Goal: Task Accomplishment & Management: Complete application form

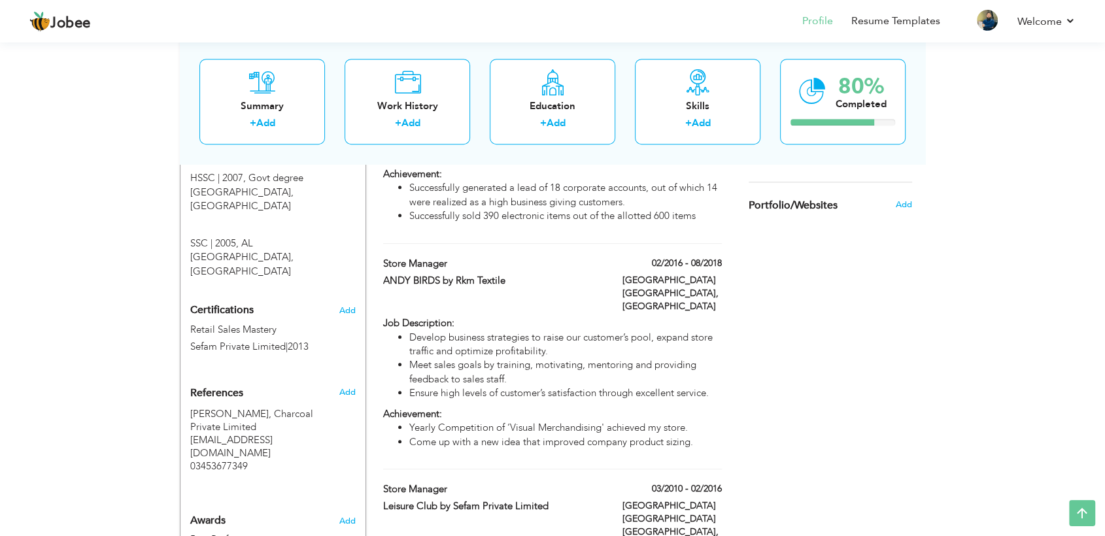
scroll to position [737, 0]
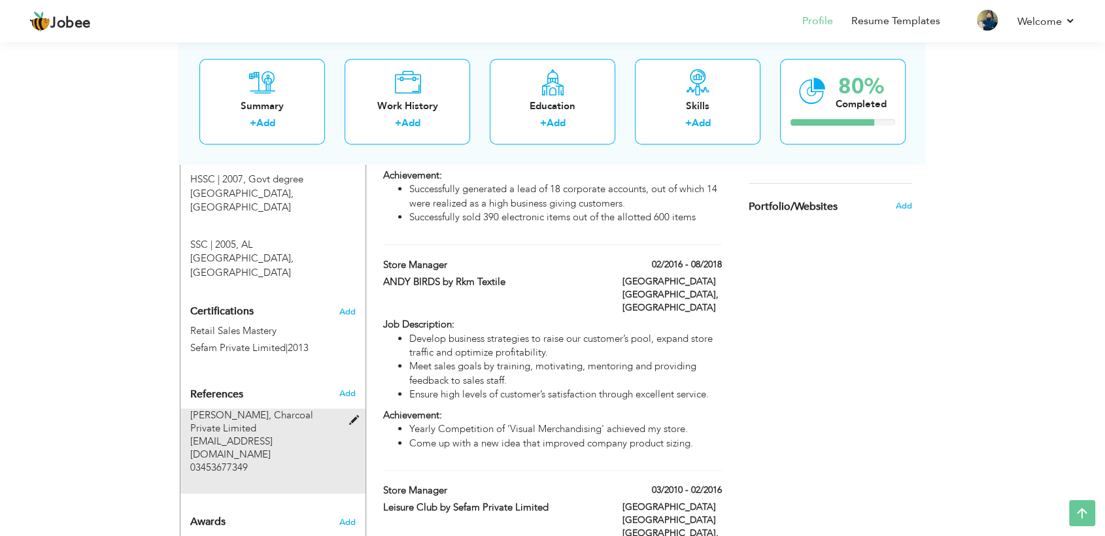
click at [353, 416] on span at bounding box center [357, 421] width 16 height 10
type input "Syed Muhammad Danish"
type input "Charcoal Private Limited"
type input "smdanishshah349@gmail.com"
type input "03453677349"
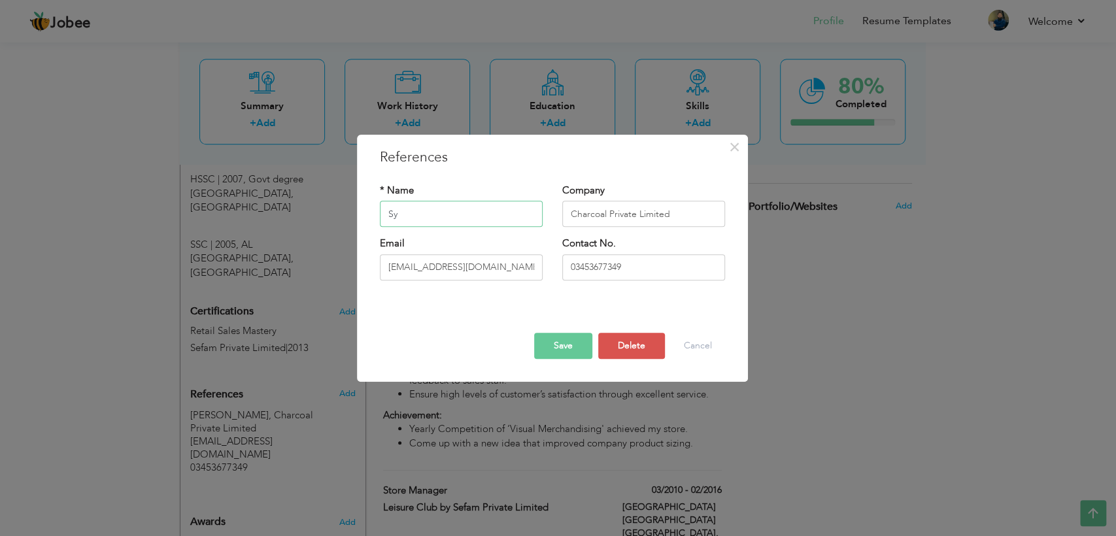
type input "S"
click at [612, 350] on button "Delete" at bounding box center [631, 346] width 67 height 26
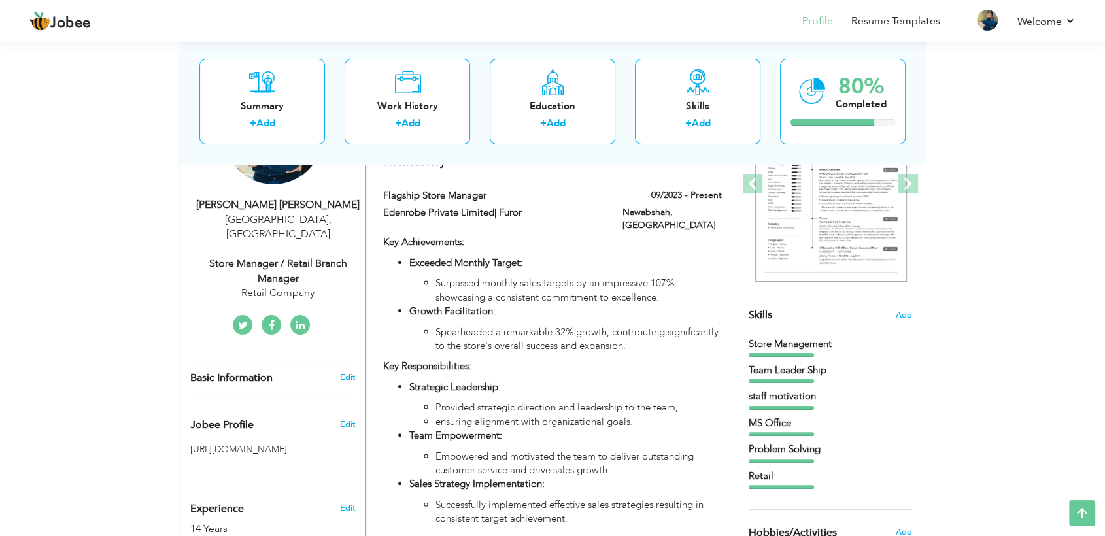
scroll to position [124, 0]
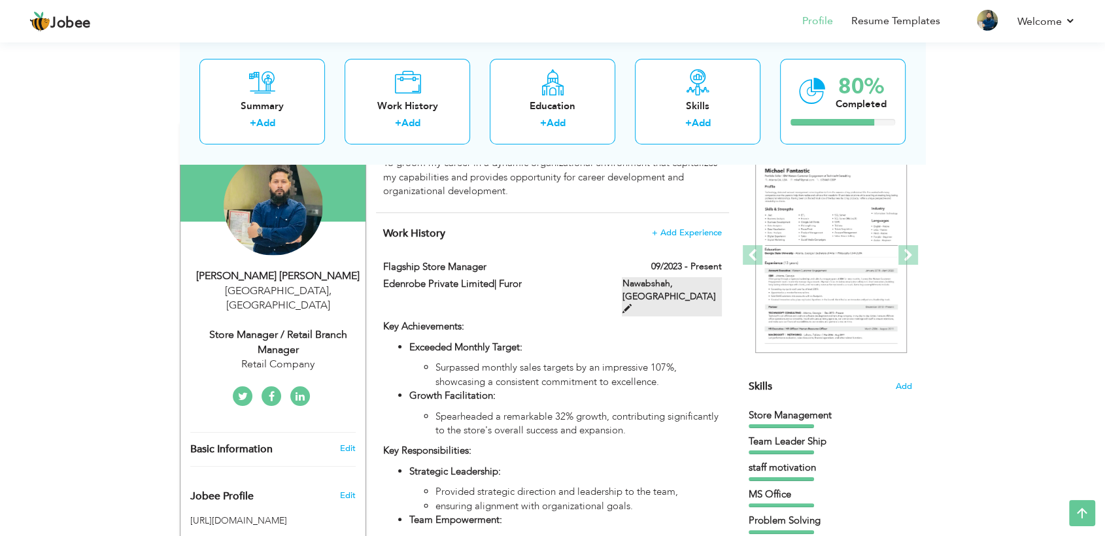
click at [631, 304] on span at bounding box center [626, 308] width 9 height 9
type input "Flagship Store Manager"
type input "Edenrobe Private Limited| Furor"
type input "09/2023"
type input "[GEOGRAPHIC_DATA]"
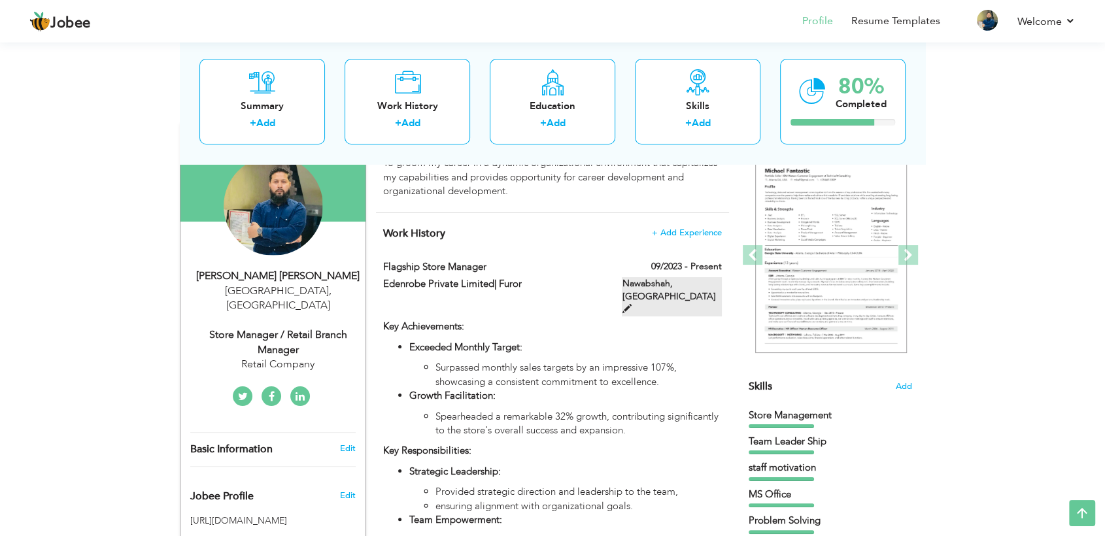
type input "Nawabshah"
checkbox input "true"
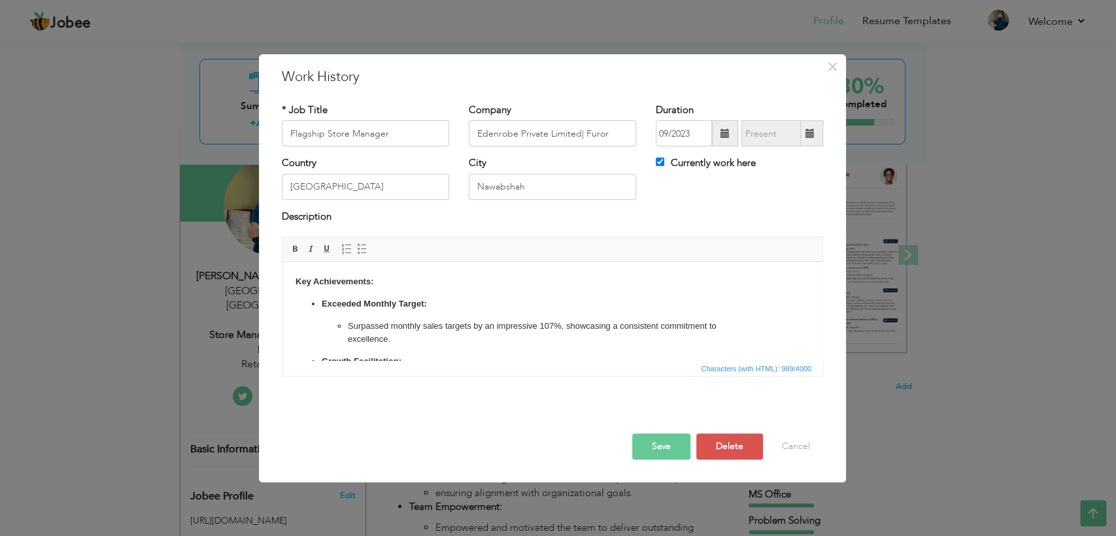
click at [464, 313] on li "Exceeded Monthly Target: Surpassed monthly sales targets by an impressive 107%,…" at bounding box center [553, 322] width 462 height 49
click at [466, 304] on p "Exceeded Monthly Target:" at bounding box center [553, 305] width 462 height 14
click at [667, 454] on button "Save" at bounding box center [661, 447] width 58 height 26
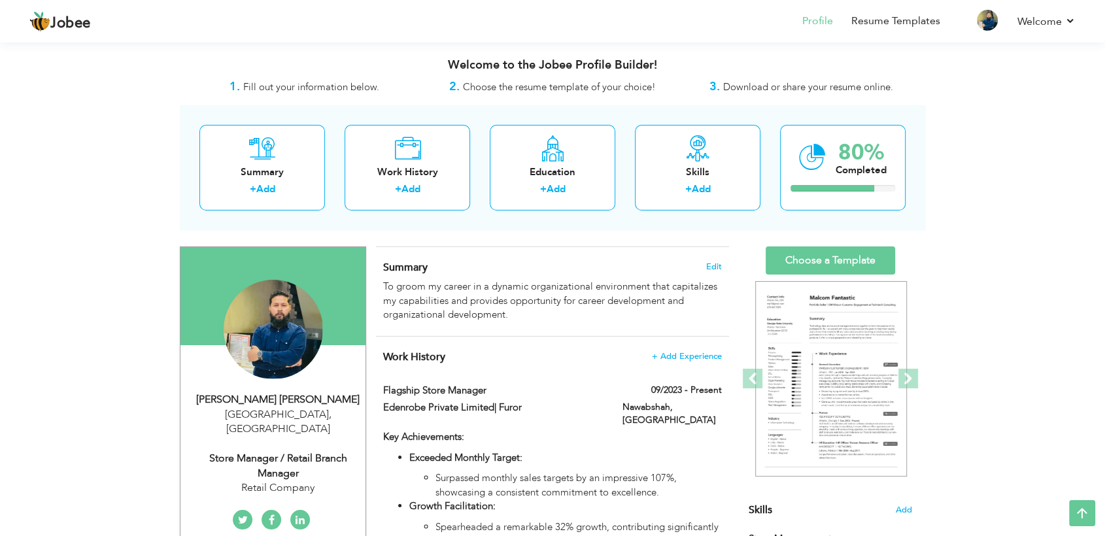
scroll to position [0, 0]
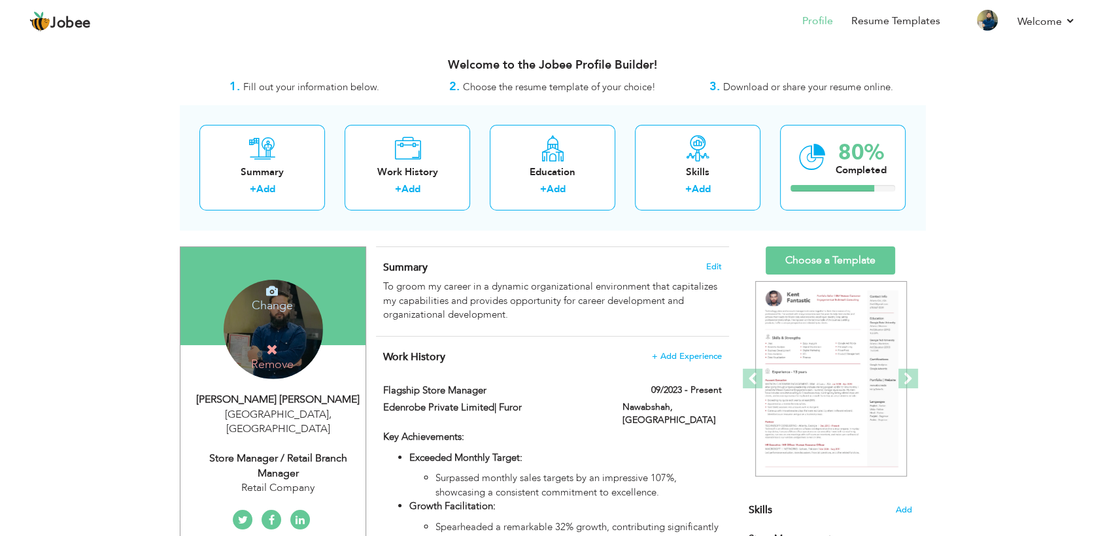
click at [286, 301] on h4 "Change" at bounding box center [273, 296] width 94 height 31
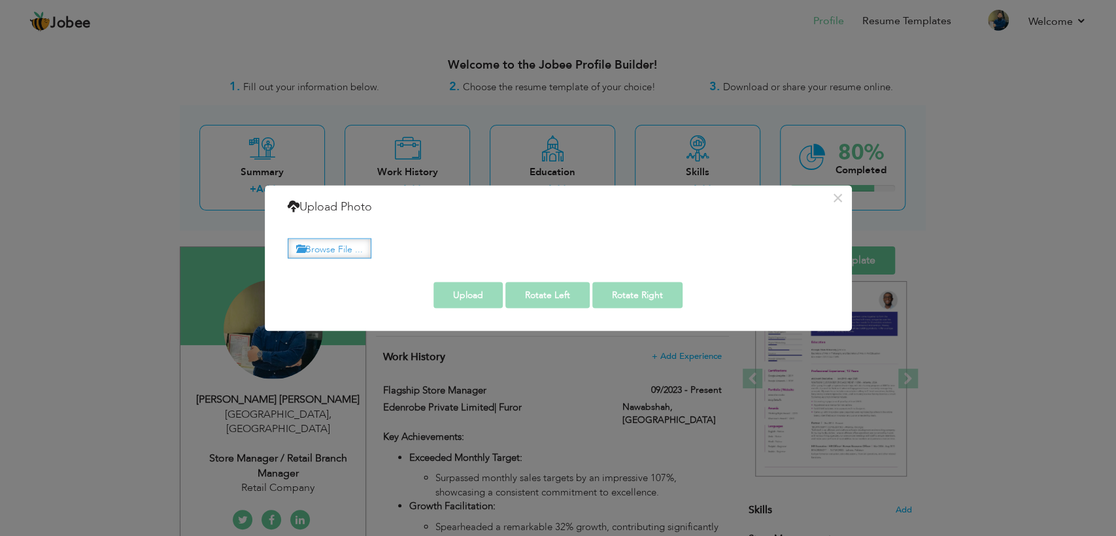
click at [356, 252] on label "Browse File ..." at bounding box center [330, 248] width 84 height 20
click at [0, 0] on input "Browse File ..." at bounding box center [0, 0] width 0 height 0
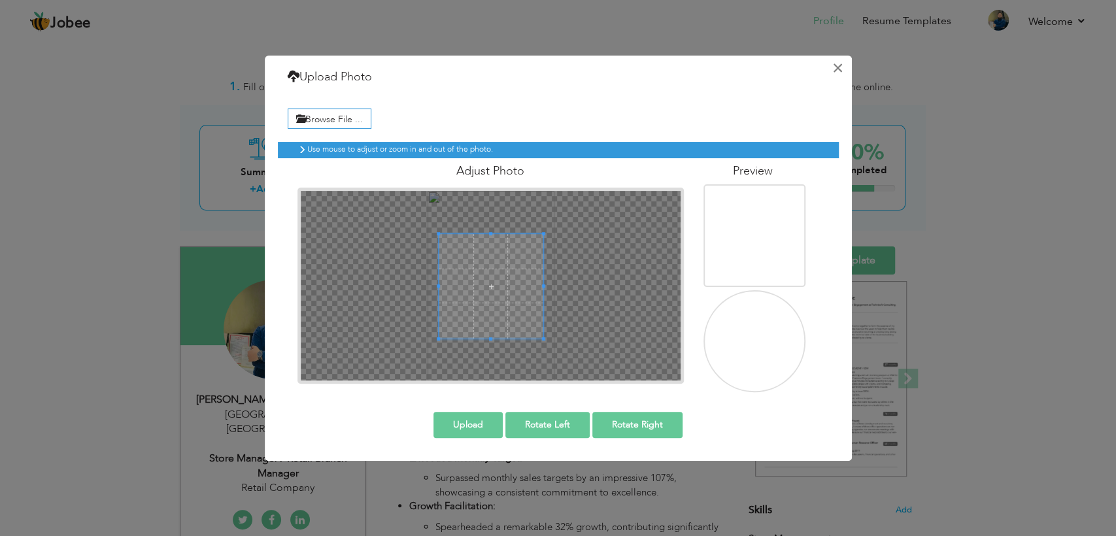
click at [838, 72] on button "×" at bounding box center [838, 68] width 21 height 21
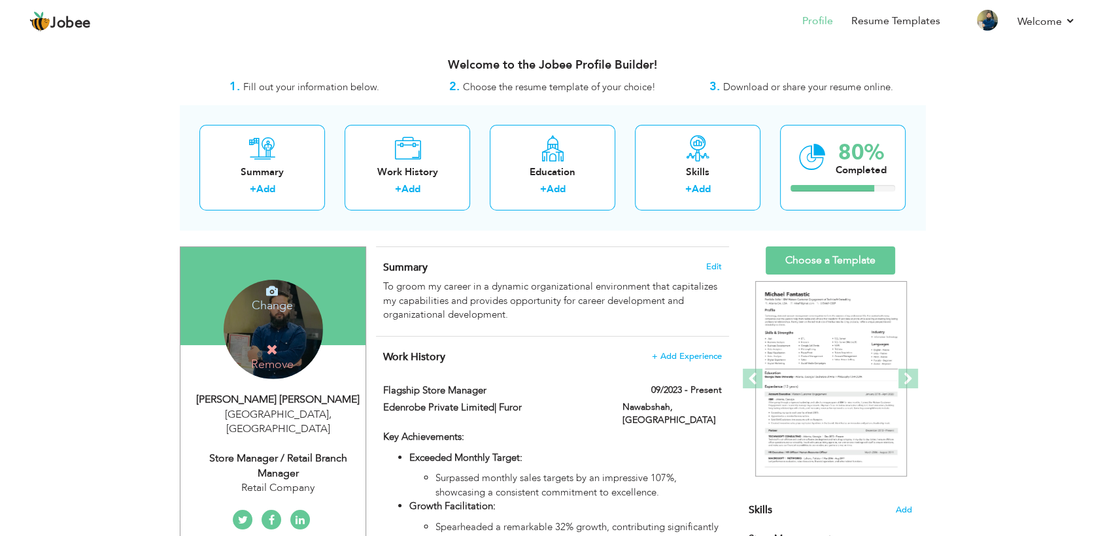
click at [282, 304] on h4 "Change" at bounding box center [273, 296] width 94 height 31
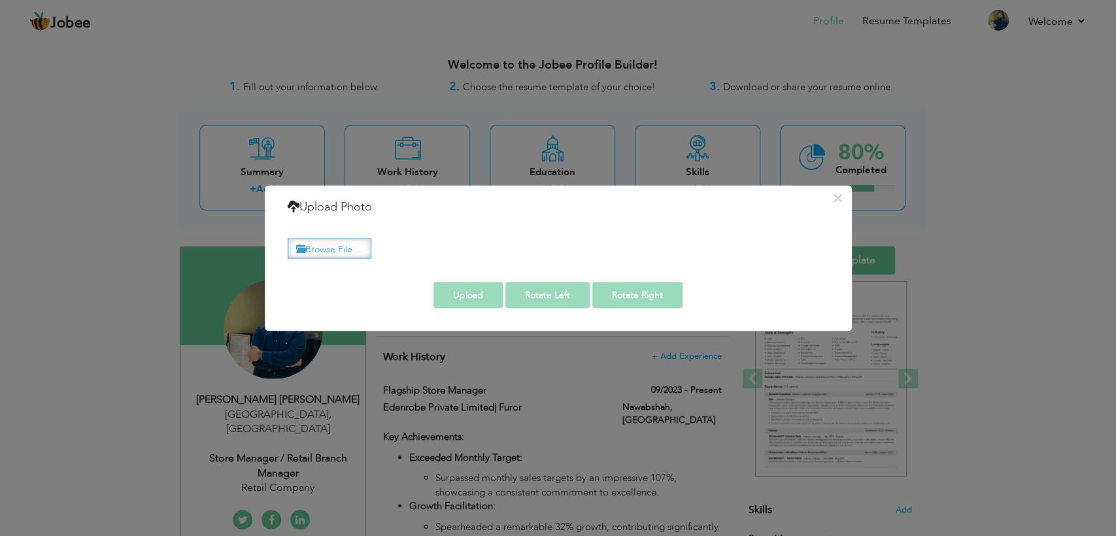
click at [360, 246] on label "Browse File ..." at bounding box center [330, 248] width 84 height 20
click at [0, 0] on input "Browse File ..." at bounding box center [0, 0] width 0 height 0
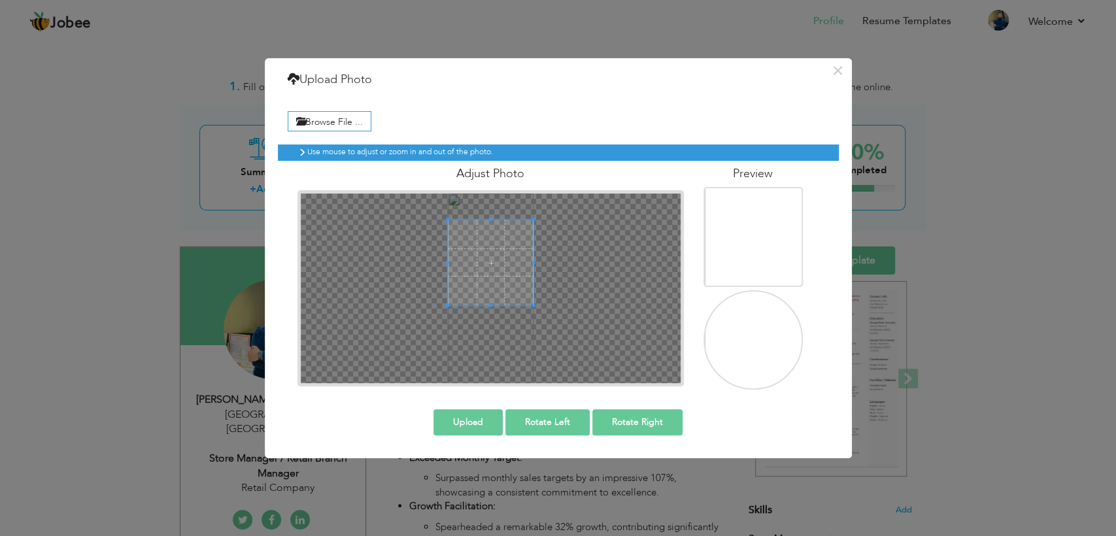
click at [490, 253] on span at bounding box center [491, 263] width 86 height 86
click at [522, 261] on div at bounding box center [491, 261] width 86 height 86
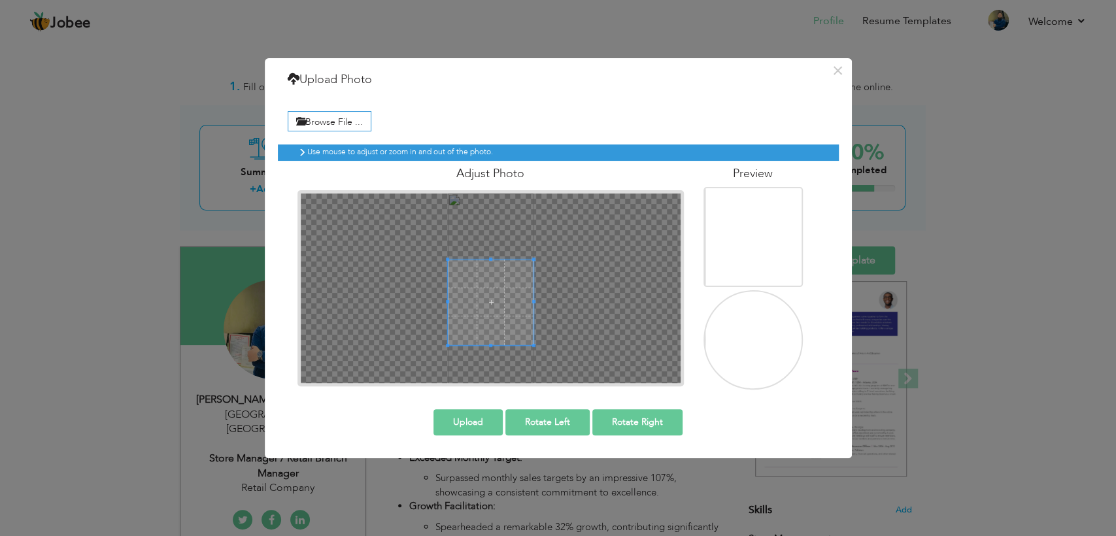
click at [519, 262] on div at bounding box center [491, 289] width 381 height 190
click at [515, 292] on div at bounding box center [491, 303] width 86 height 86
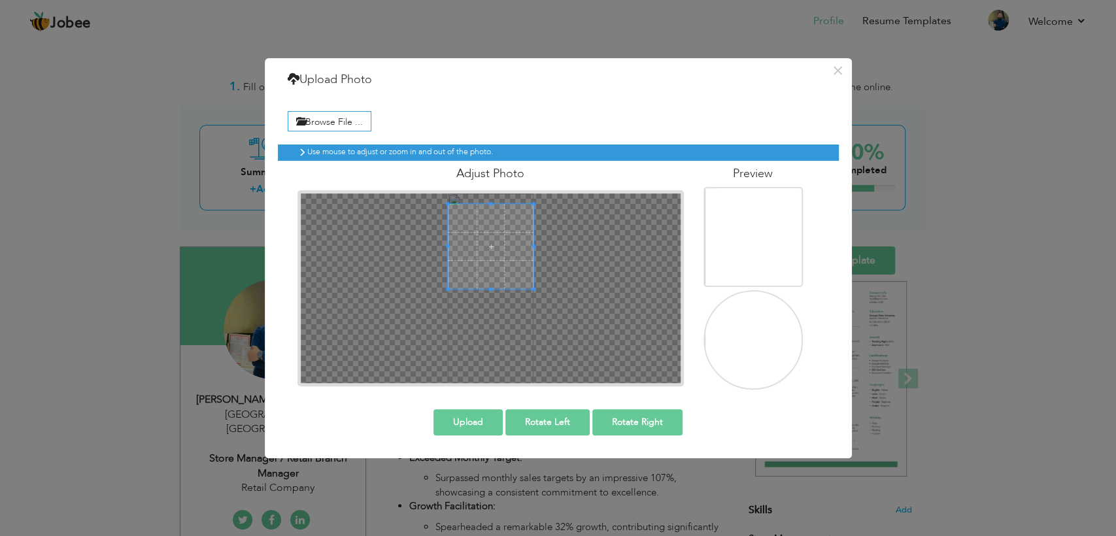
click at [494, 230] on span at bounding box center [491, 247] width 86 height 86
click at [500, 258] on span at bounding box center [491, 255] width 86 height 86
click at [670, 416] on button "Rotate Right" at bounding box center [637, 422] width 90 height 26
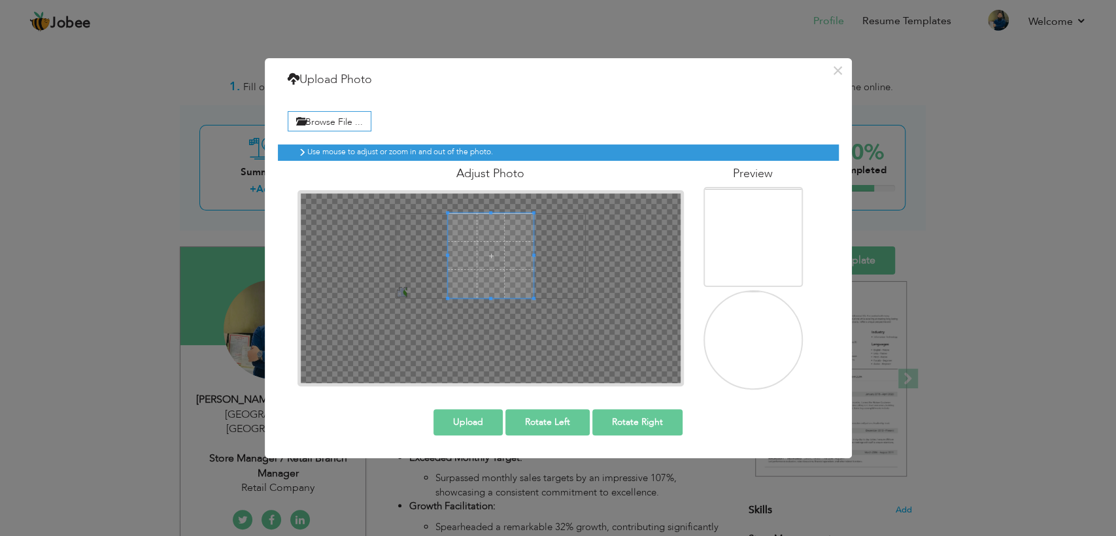
click at [670, 416] on button "Rotate Right" at bounding box center [637, 422] width 90 height 26
click at [476, 214] on span at bounding box center [491, 237] width 86 height 86
click at [753, 294] on img at bounding box center [754, 364] width 99 height 222
click at [758, 247] on img at bounding box center [754, 261] width 99 height 222
click at [494, 417] on button "Upload" at bounding box center [468, 422] width 69 height 26
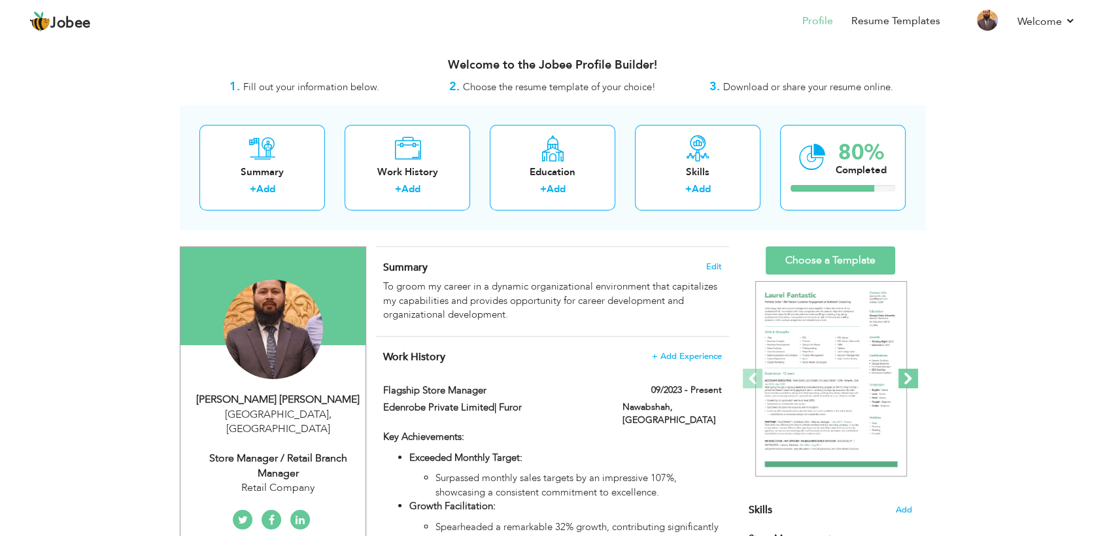
click at [909, 372] on span at bounding box center [908, 379] width 20 height 20
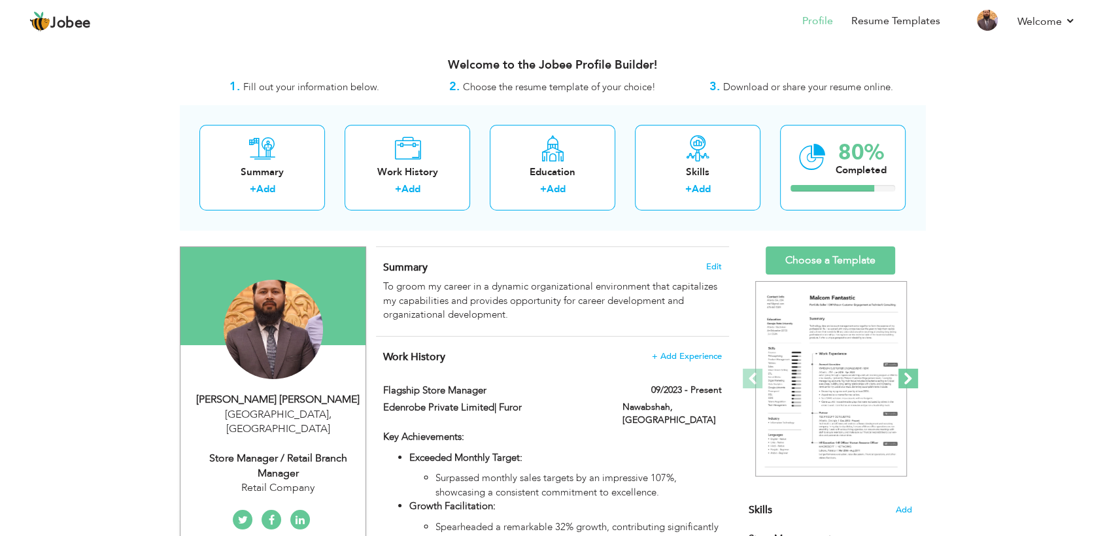
click at [909, 372] on span at bounding box center [908, 379] width 20 height 20
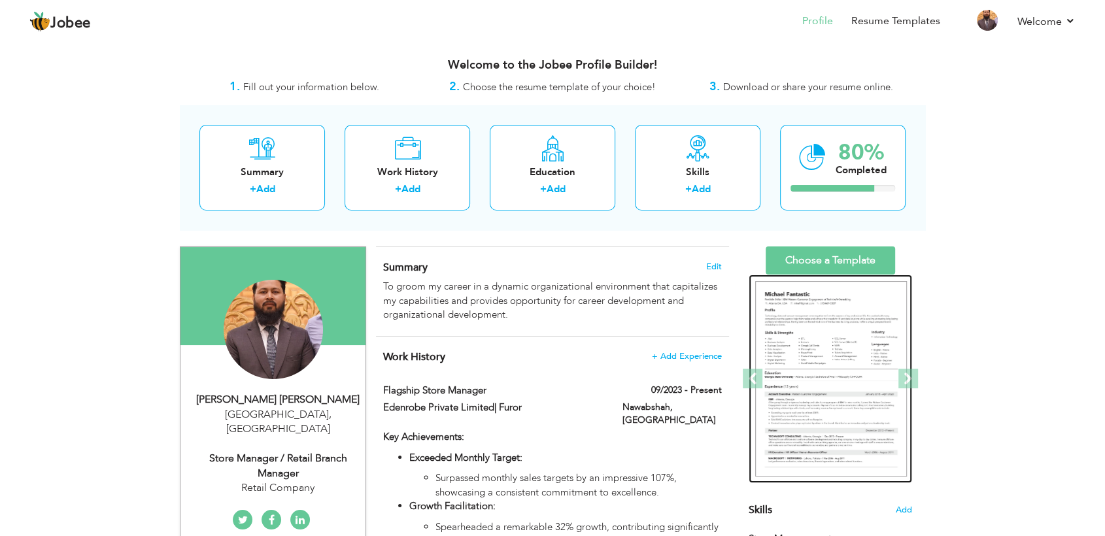
click at [857, 349] on img at bounding box center [831, 379] width 152 height 196
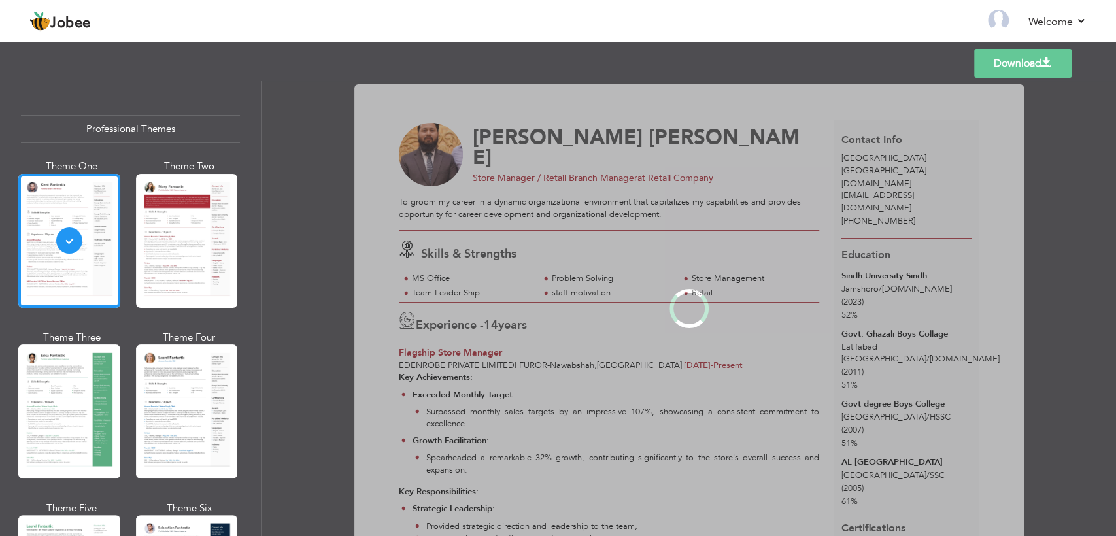
click at [159, 212] on div at bounding box center [187, 241] width 102 height 134
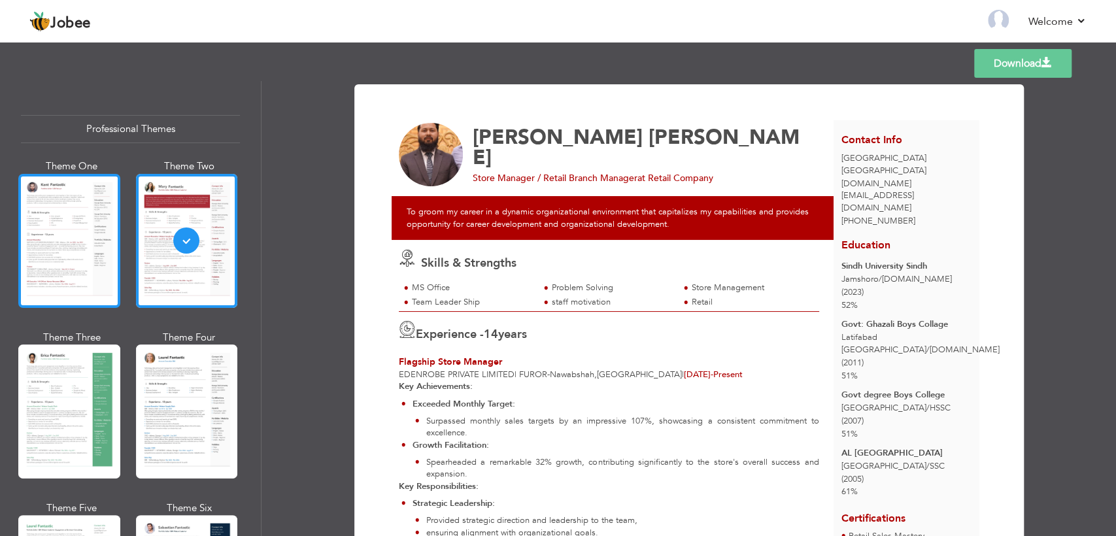
click at [70, 242] on div at bounding box center [69, 241] width 102 height 134
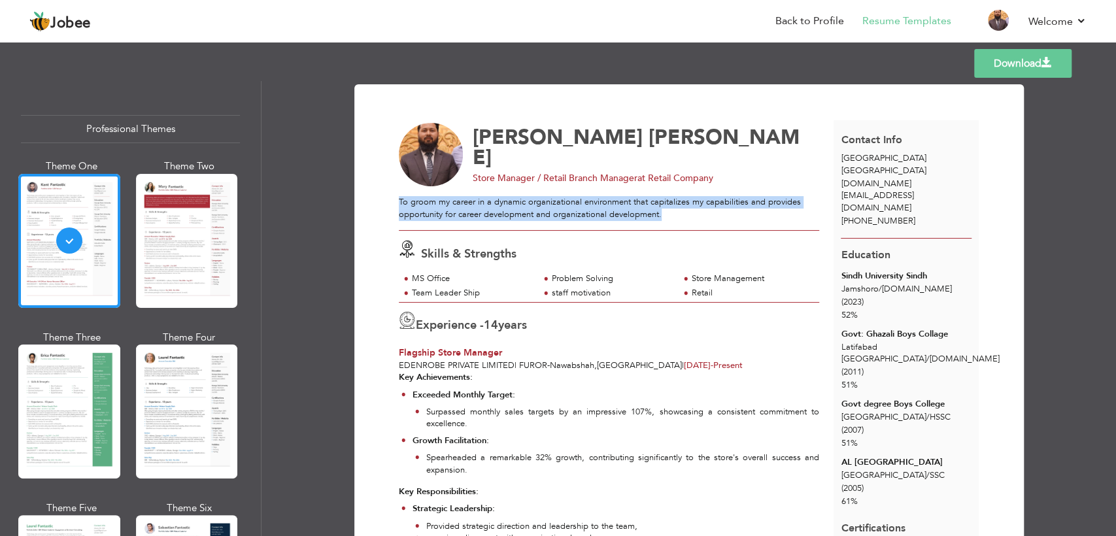
drag, startPoint x: 664, startPoint y: 216, endPoint x: 397, endPoint y: 205, distance: 267.0
click at [399, 205] on div "To groom my career in a dynamic organizational environment that capitalizes my …" at bounding box center [609, 208] width 420 height 24
copy div "To groom my career in a dynamic organizational environment that capitalizes my …"
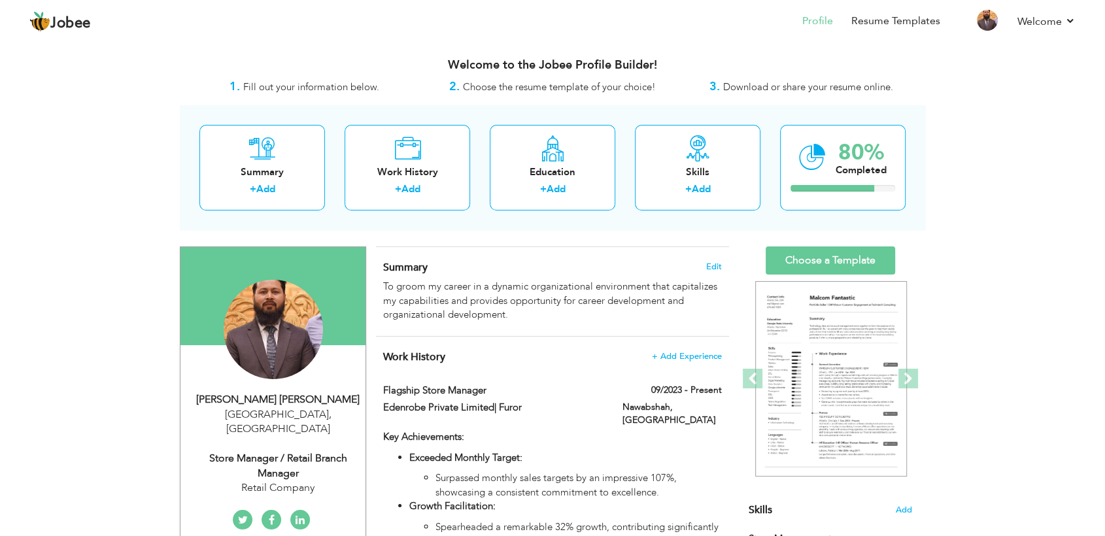
click at [304, 400] on div "[PERSON_NAME] [PERSON_NAME]" at bounding box center [277, 399] width 175 height 15
type input "[PERSON_NAME]"
type input "Haris Quddus"
type input "+923443051552"
select select "number:166"
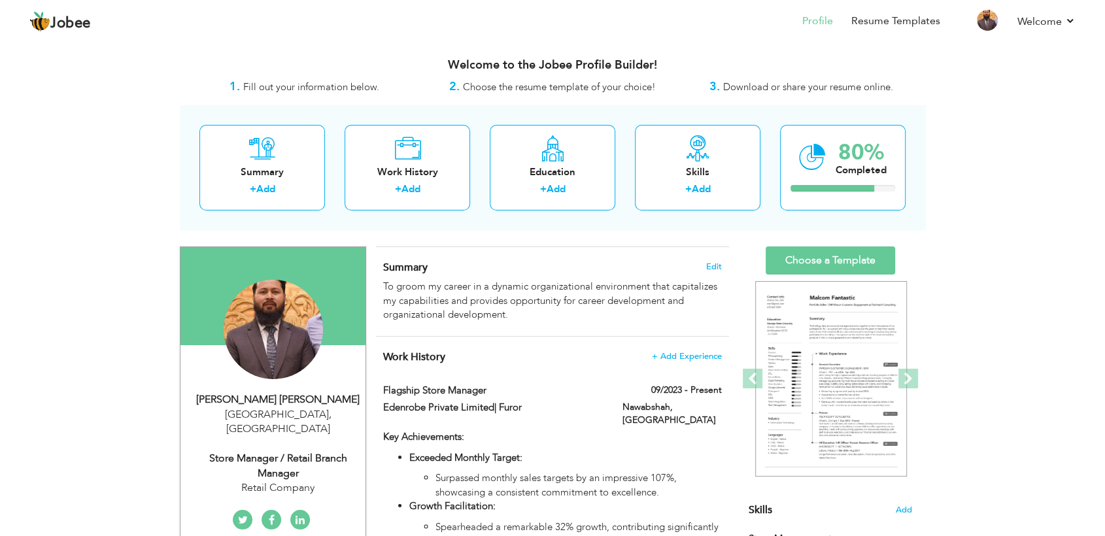
type input "[GEOGRAPHIC_DATA]"
select select "number:16"
type input "Retail Company"
type input "Store Manager / Retail Branch Manager"
type input "https://www.linkedin.com/in/syed-muhammad-haris-quddus-22373852?utm_source=shar…"
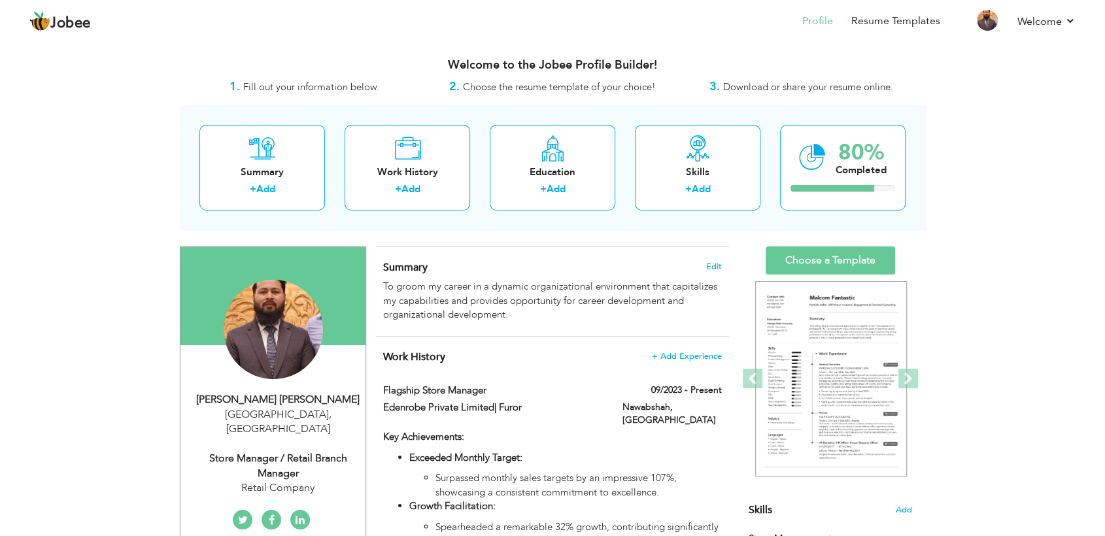
type input "https://www.facebook.com/hareey.shah/"
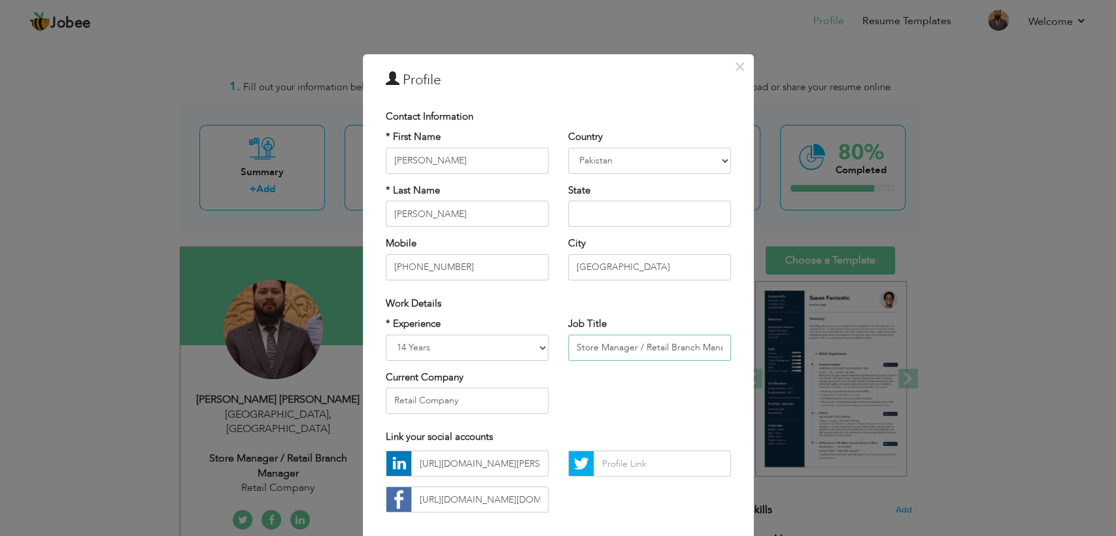
scroll to position [0, 14]
drag, startPoint x: 568, startPoint y: 350, endPoint x: 625, endPoint y: 378, distance: 64.0
click at [625, 378] on div "* Experience Entry Level Less than 1 Year 1 Year 2 Years 3 Years 4 Years 5 Year…" at bounding box center [558, 370] width 365 height 107
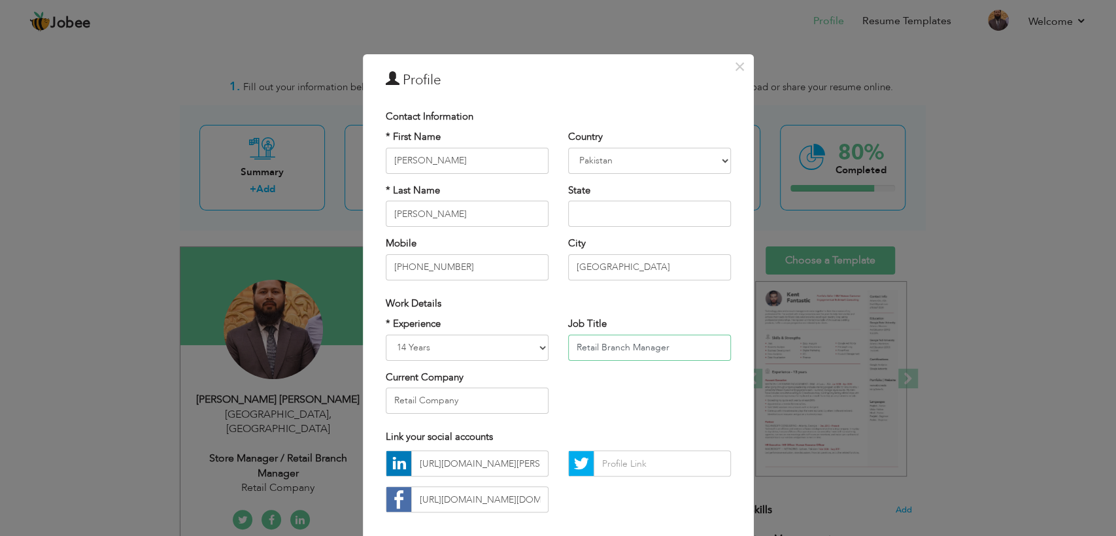
scroll to position [0, 0]
type input "Retail Branch Manager"
click at [486, 399] on input "Retail Company" at bounding box center [467, 401] width 163 height 26
drag, startPoint x: 486, startPoint y: 399, endPoint x: 300, endPoint y: 380, distance: 187.3
click at [301, 381] on div "× Profile Contact Information * First Name Syed Muhammad * Last Name" at bounding box center [558, 268] width 1116 height 536
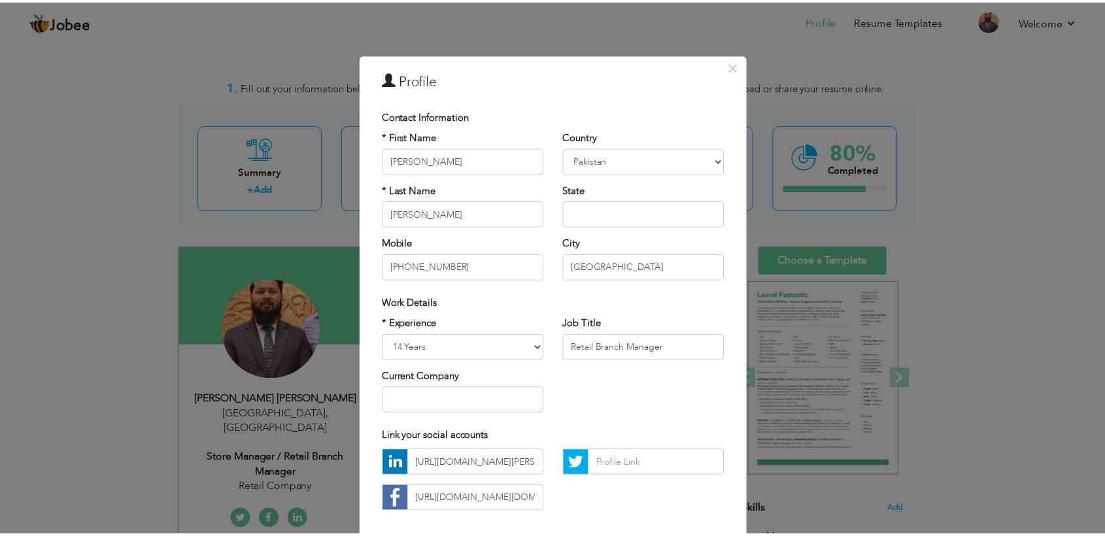
scroll to position [65, 0]
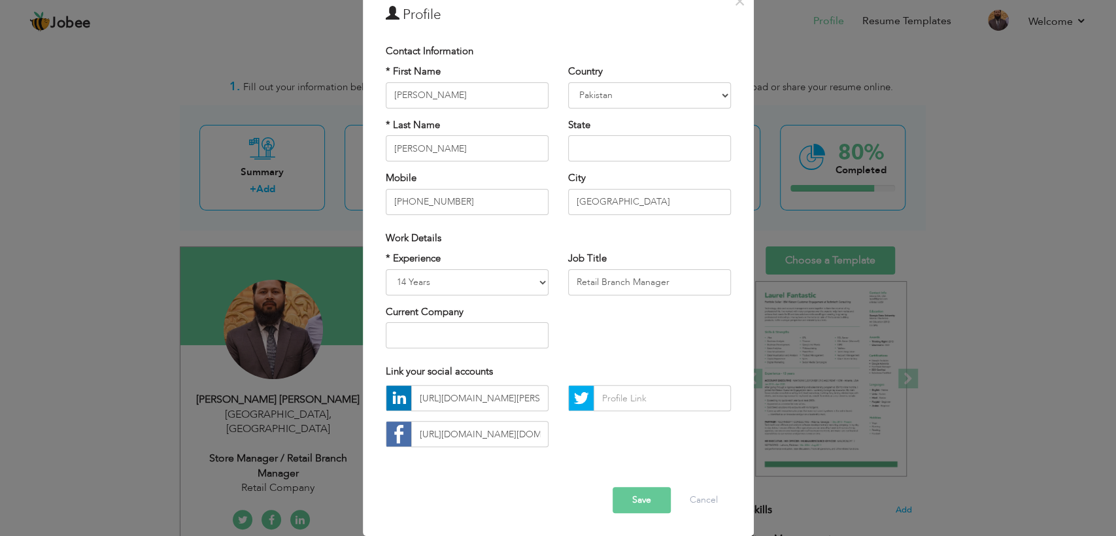
click at [643, 503] on button "Save" at bounding box center [642, 500] width 58 height 26
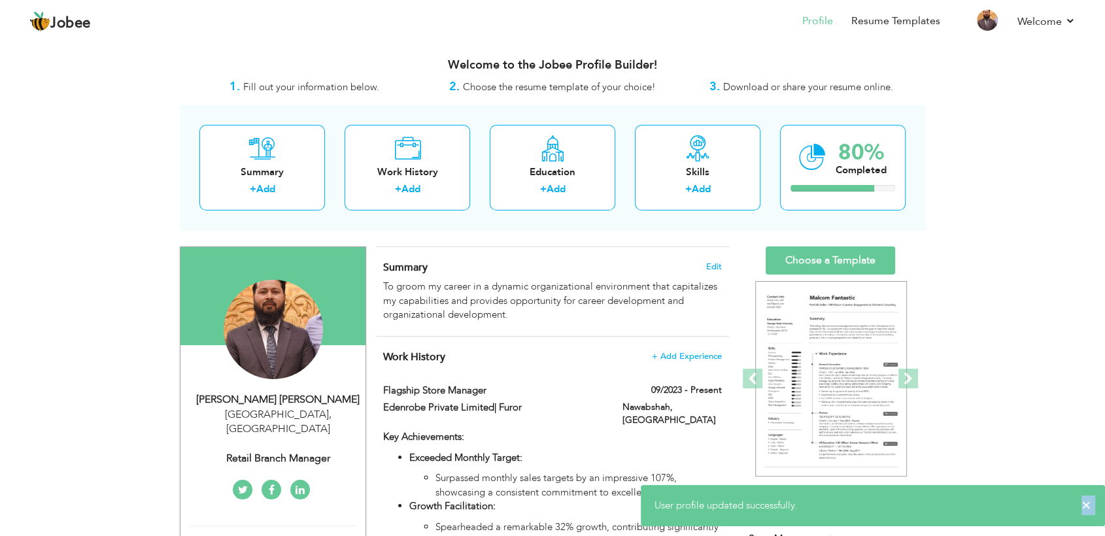
drag, startPoint x: 604, startPoint y: 448, endPoint x: 398, endPoint y: 247, distance: 288.5
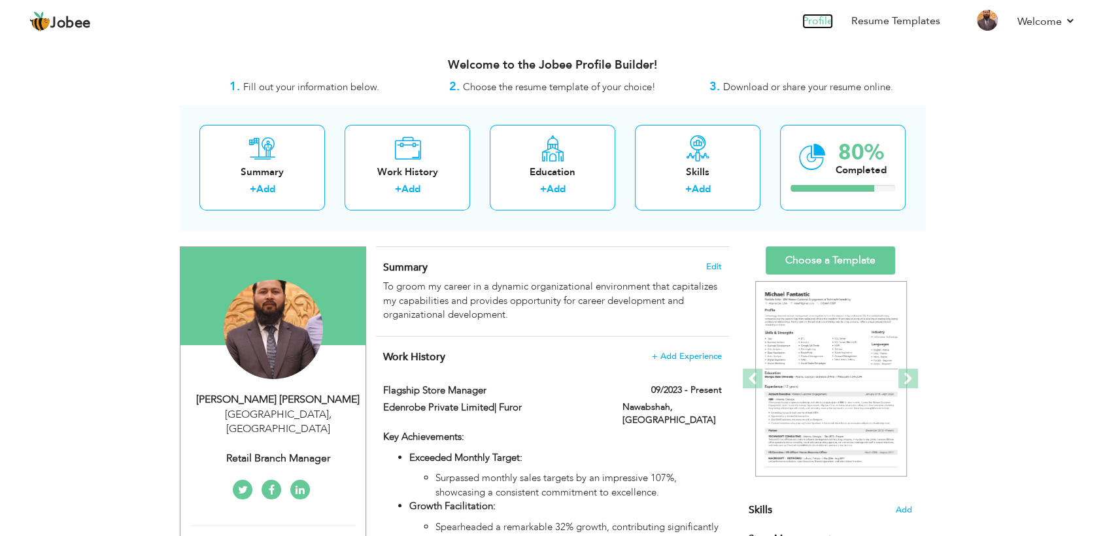
click at [823, 24] on link "Profile" at bounding box center [817, 21] width 31 height 15
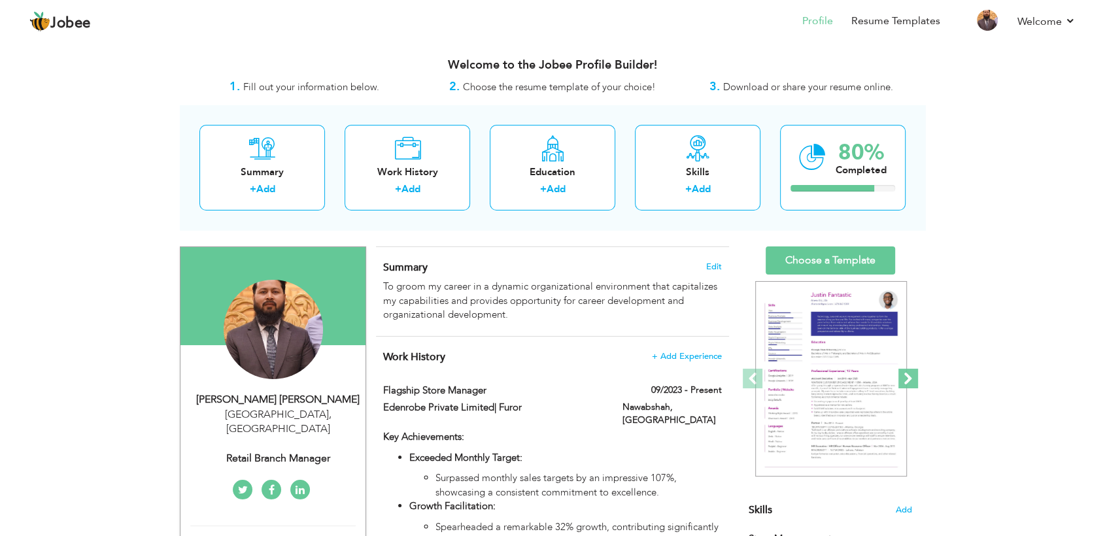
click at [901, 372] on span at bounding box center [908, 379] width 20 height 20
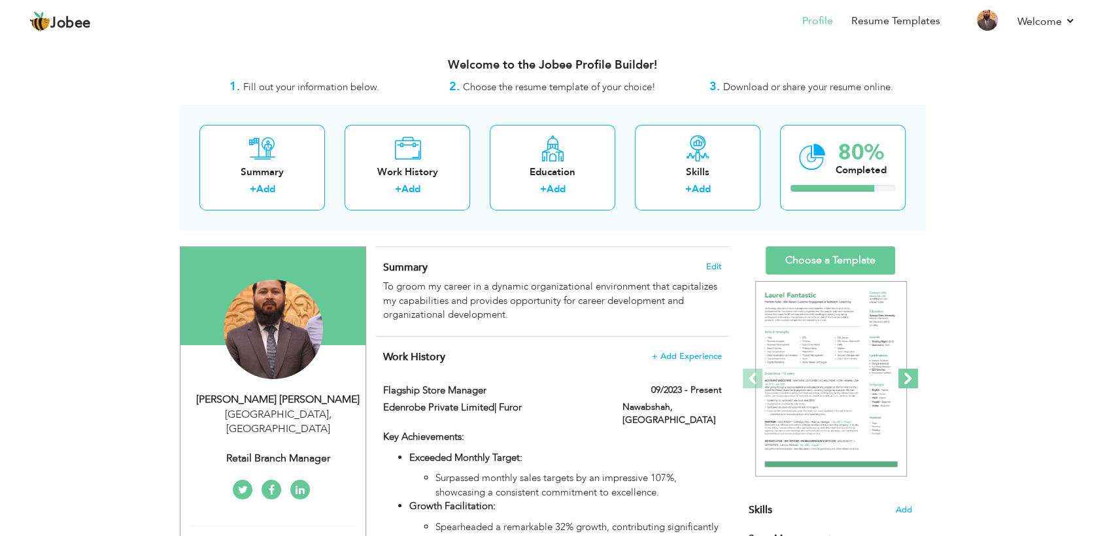
click at [909, 384] on span at bounding box center [908, 379] width 20 height 20
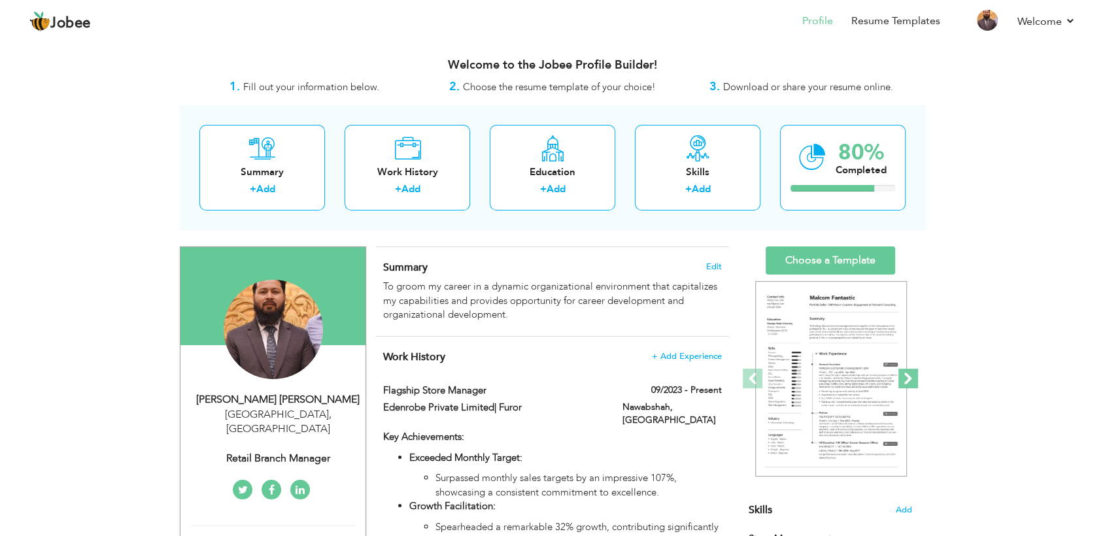
click at [909, 384] on span at bounding box center [908, 379] width 20 height 20
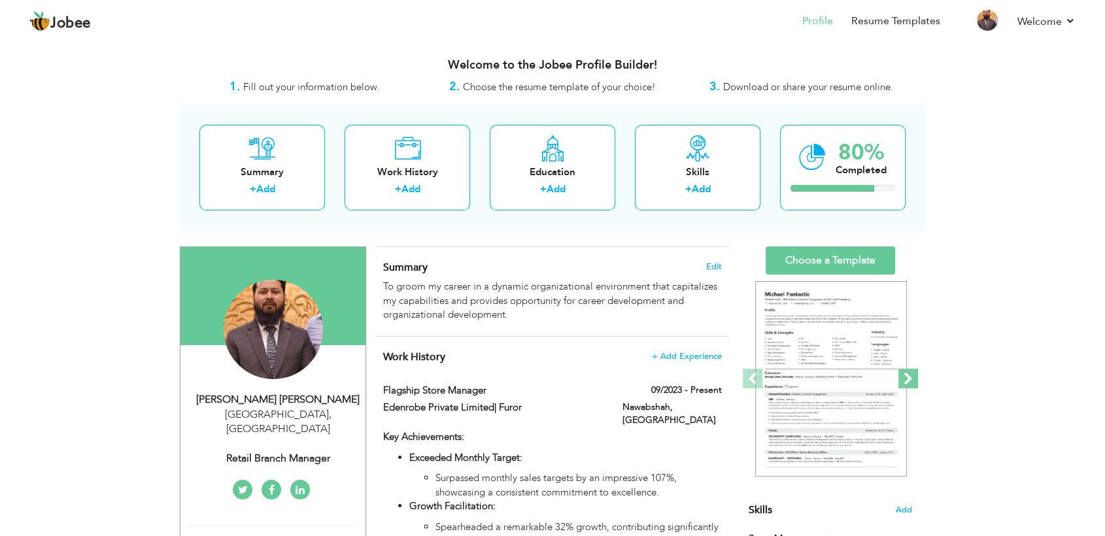
click at [909, 384] on span at bounding box center [908, 379] width 20 height 20
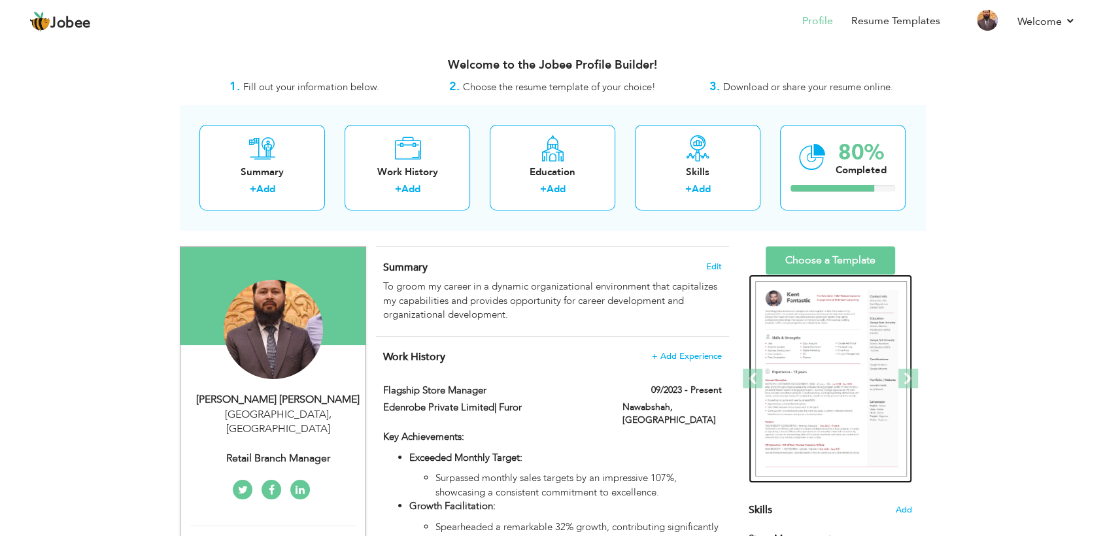
click at [838, 442] on img at bounding box center [831, 379] width 152 height 196
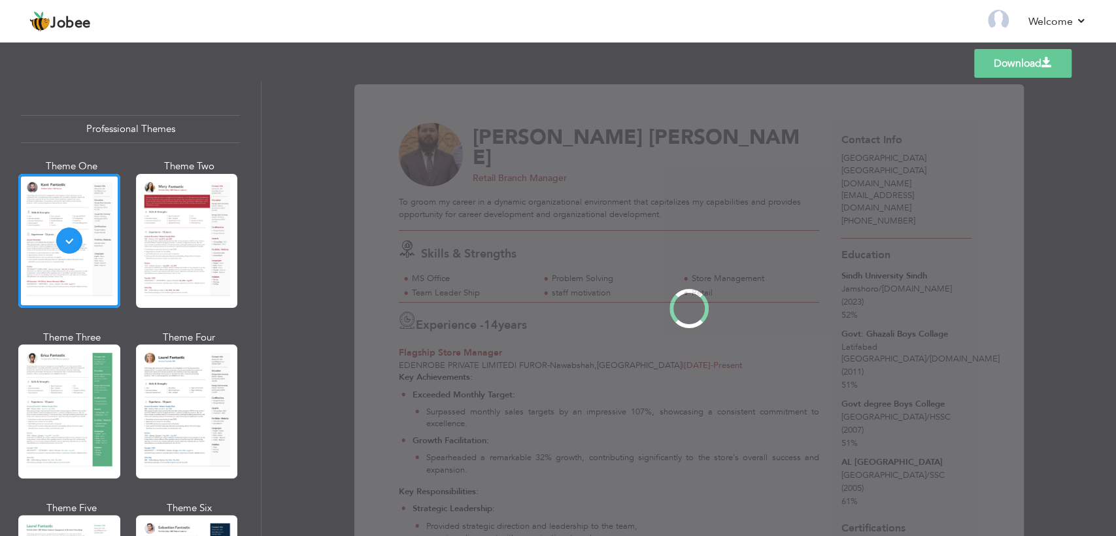
click at [72, 421] on div "Professional Themes Theme One Theme Two Theme Three Theme Four" at bounding box center [558, 308] width 1116 height 455
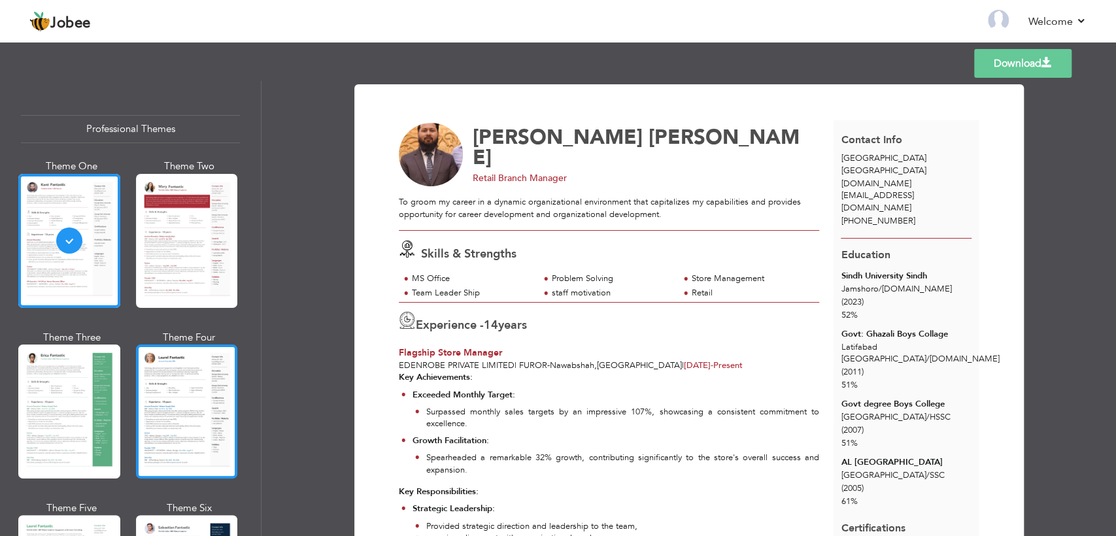
click at [194, 363] on div at bounding box center [187, 412] width 102 height 134
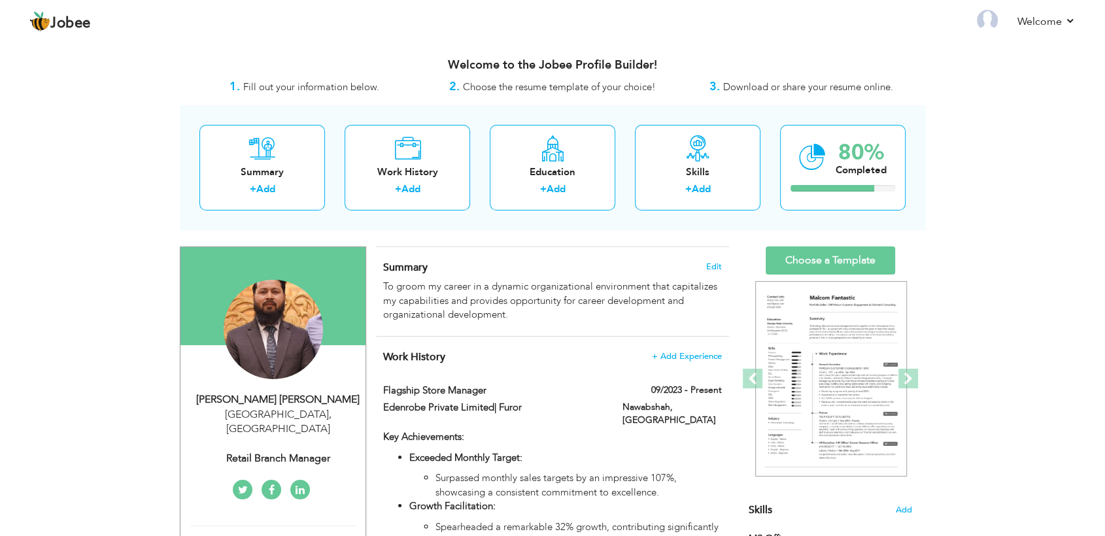
click at [723, 268] on div "Summary Edit To groom my career in a dynamic organizational environment that ca…" at bounding box center [552, 291] width 353 height 89
click at [718, 266] on span "Edit" at bounding box center [714, 266] width 16 height 9
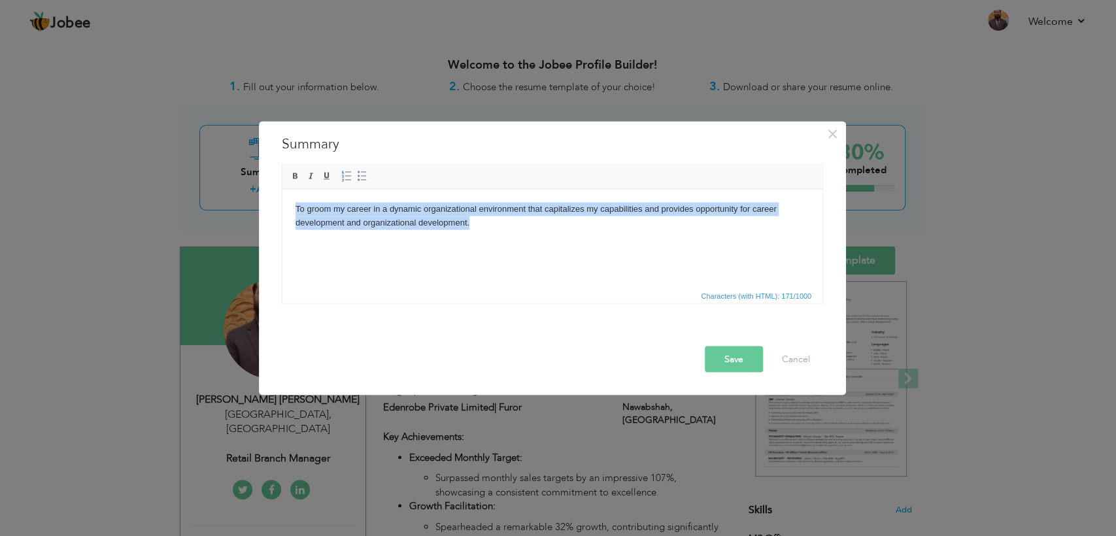
drag, startPoint x: 498, startPoint y: 233, endPoint x: 246, endPoint y: 135, distance: 270.8
click at [282, 189] on html "To groom my career in a dynamic organizational environment that capitalizes my …" at bounding box center [552, 216] width 540 height 54
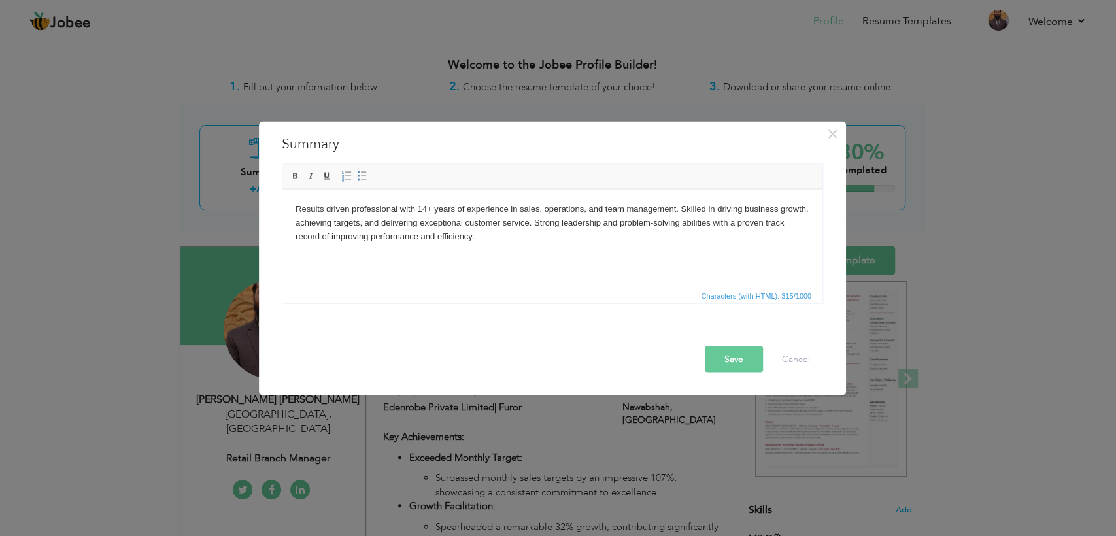
click at [734, 358] on button "Save" at bounding box center [734, 360] width 58 height 26
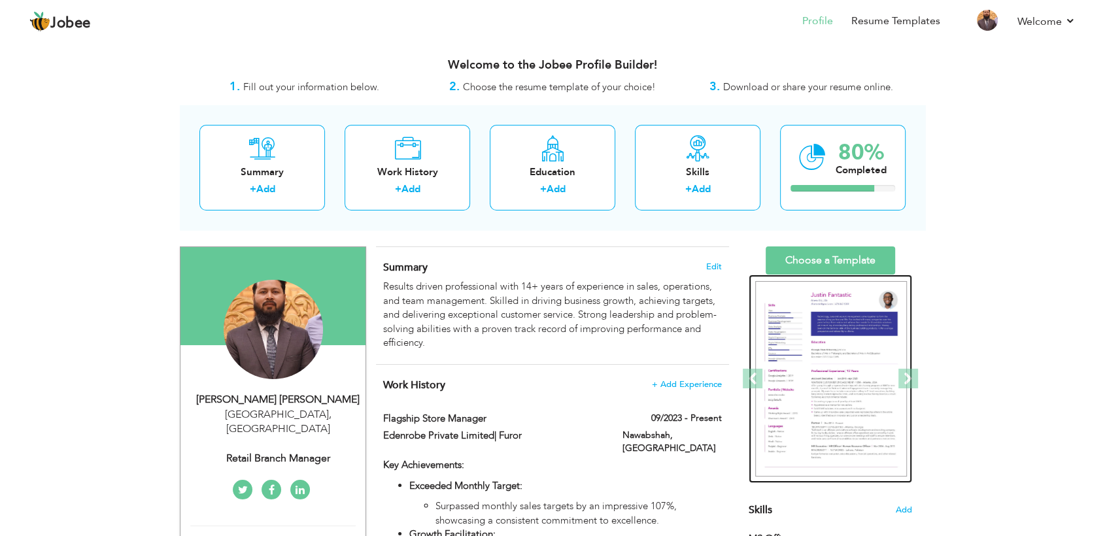
click at [836, 375] on img at bounding box center [831, 379] width 152 height 196
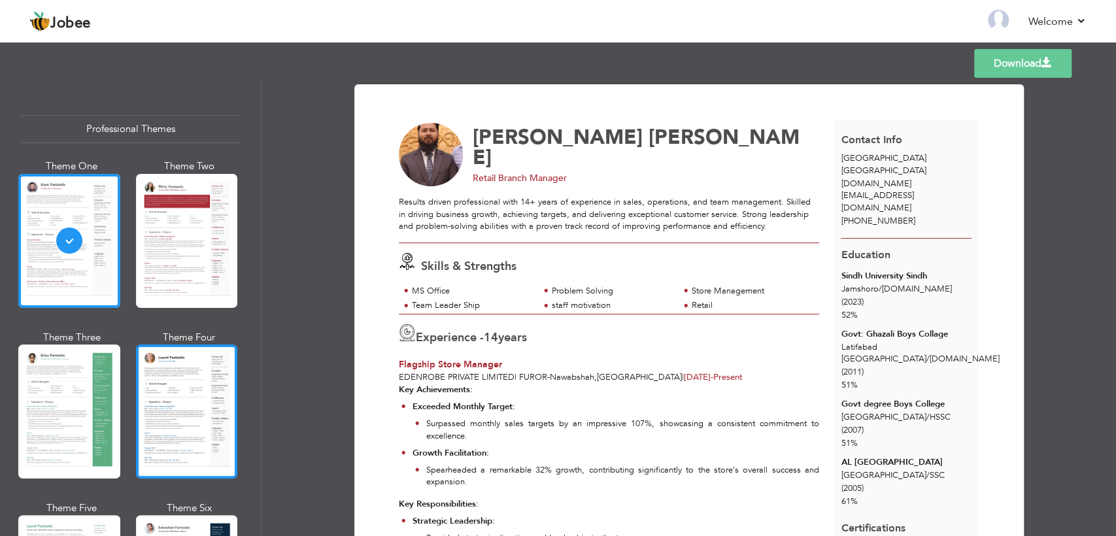
click at [195, 391] on div at bounding box center [187, 412] width 102 height 134
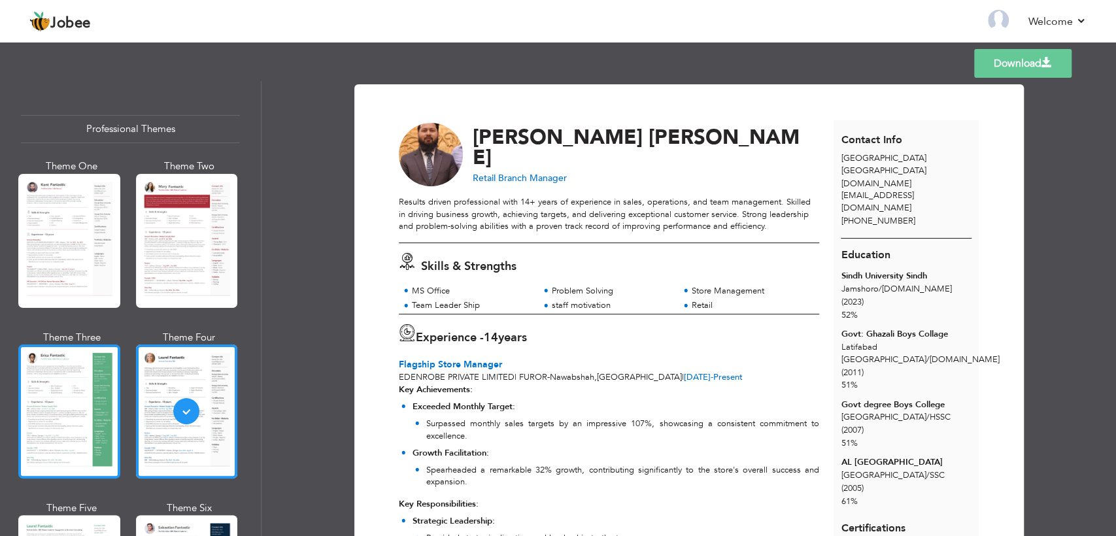
click at [50, 415] on div at bounding box center [69, 412] width 102 height 134
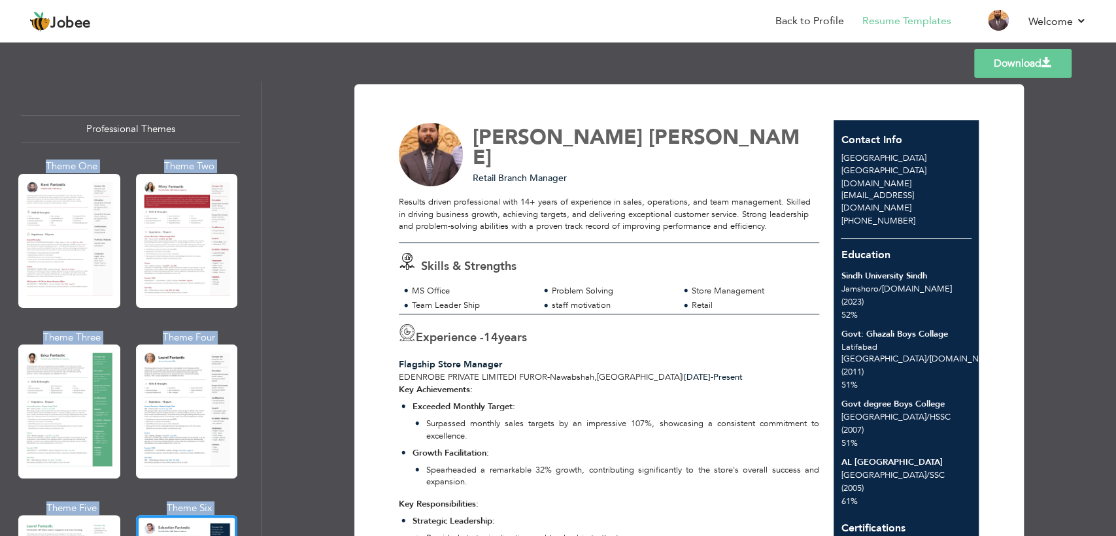
drag, startPoint x: 261, startPoint y: 122, endPoint x: 267, endPoint y: 169, distance: 47.4
click at [267, 169] on div "Professional Themes Theme One Theme Two Theme Three Theme Four" at bounding box center [558, 308] width 1116 height 455
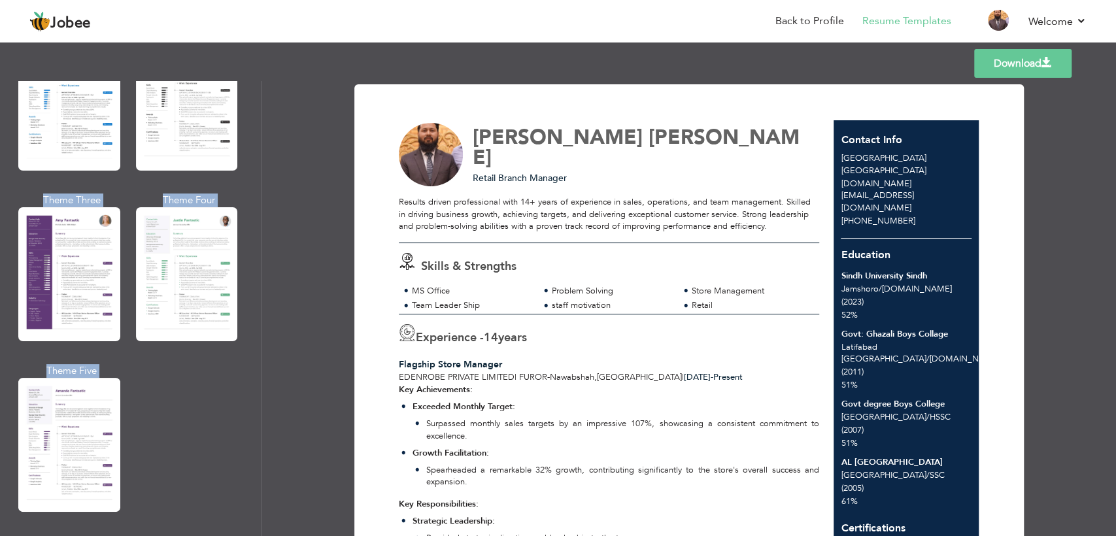
scroll to position [1083, 0]
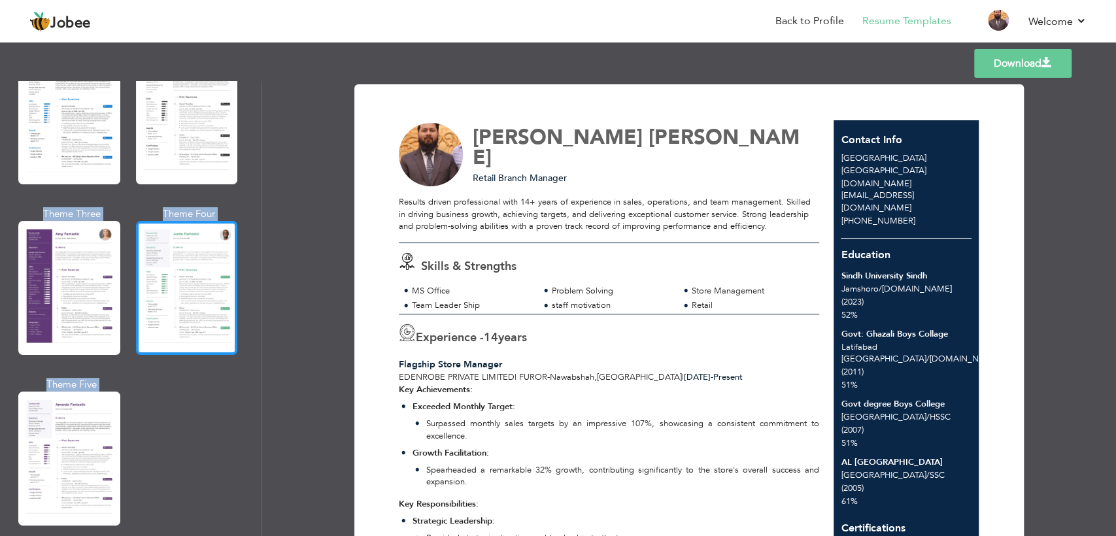
click at [194, 282] on div at bounding box center [187, 288] width 102 height 134
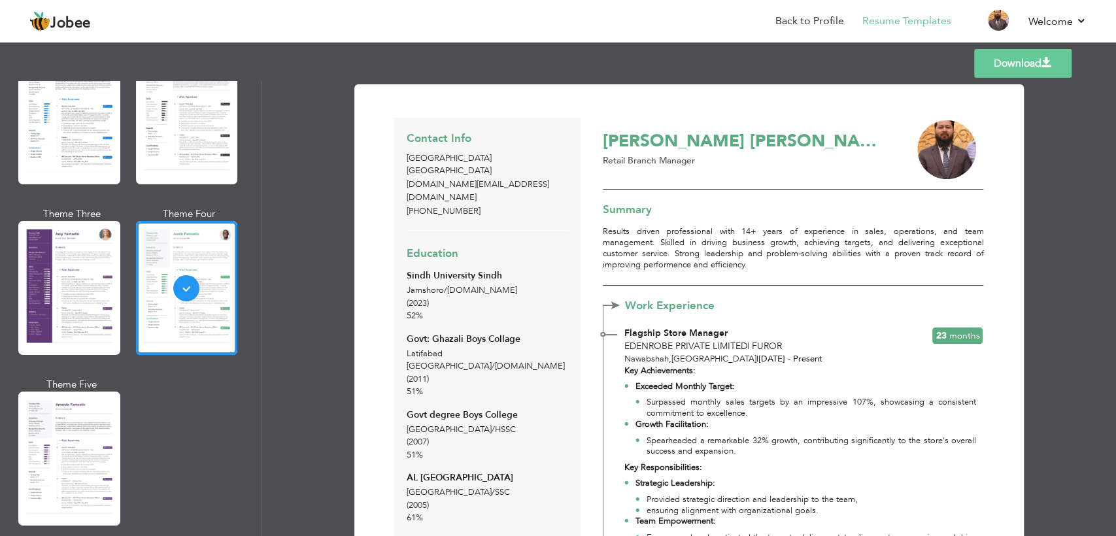
click at [1029, 62] on link "Download" at bounding box center [1022, 63] width 97 height 29
